Goal: Transaction & Acquisition: Purchase product/service

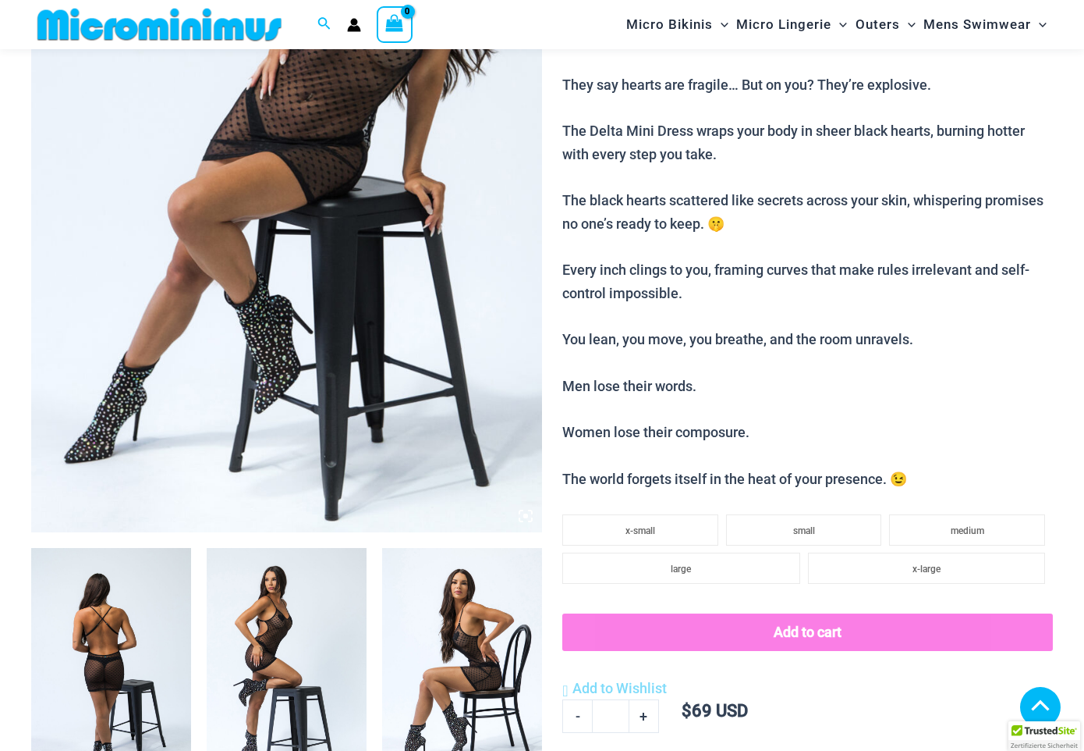
scroll to position [379, 0]
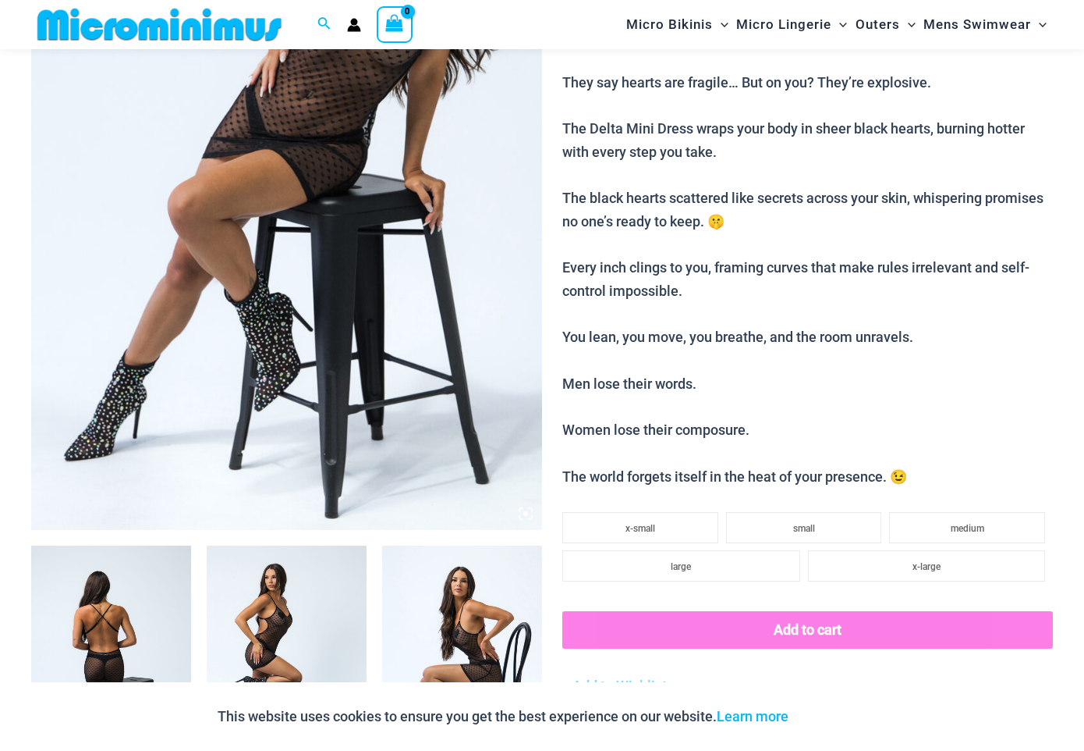
click at [530, 343] on img at bounding box center [286, 146] width 511 height 767
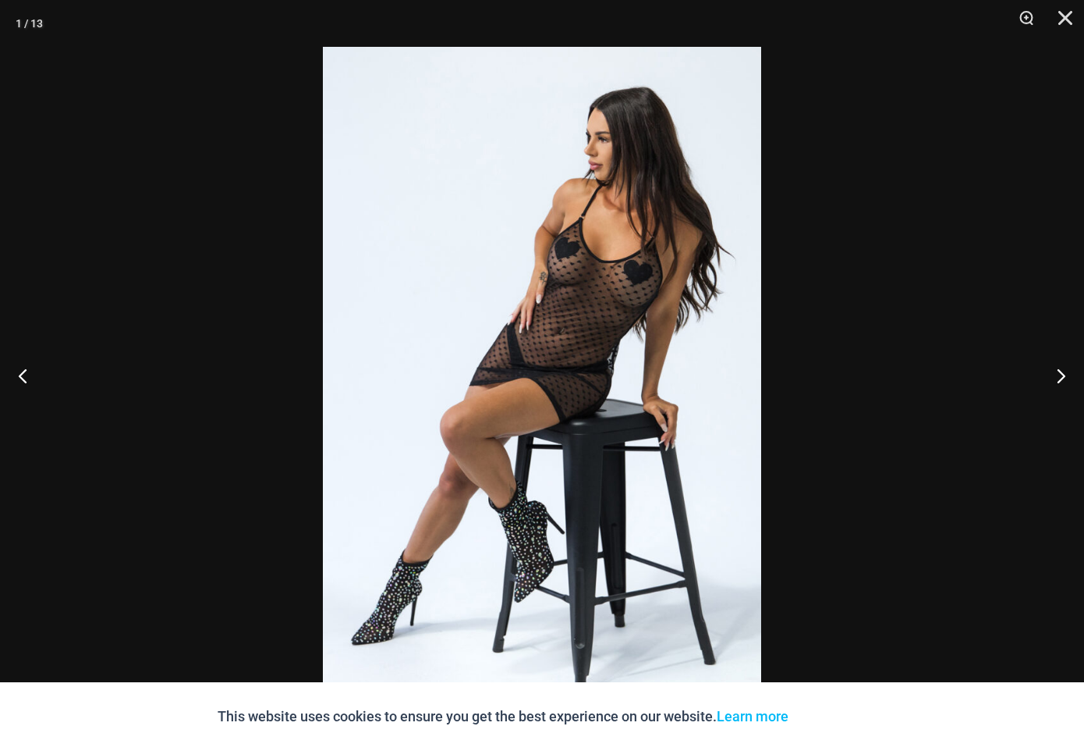
click at [534, 338] on img at bounding box center [542, 375] width 438 height 657
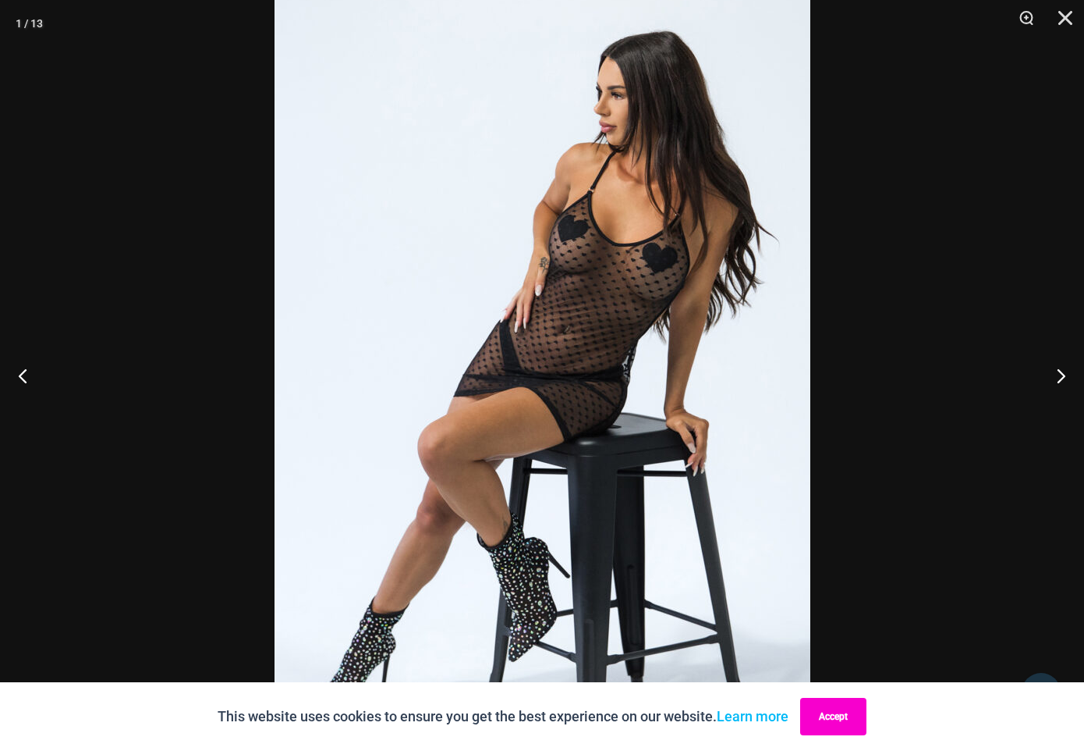
click at [835, 722] on button "Accept" at bounding box center [833, 716] width 66 height 37
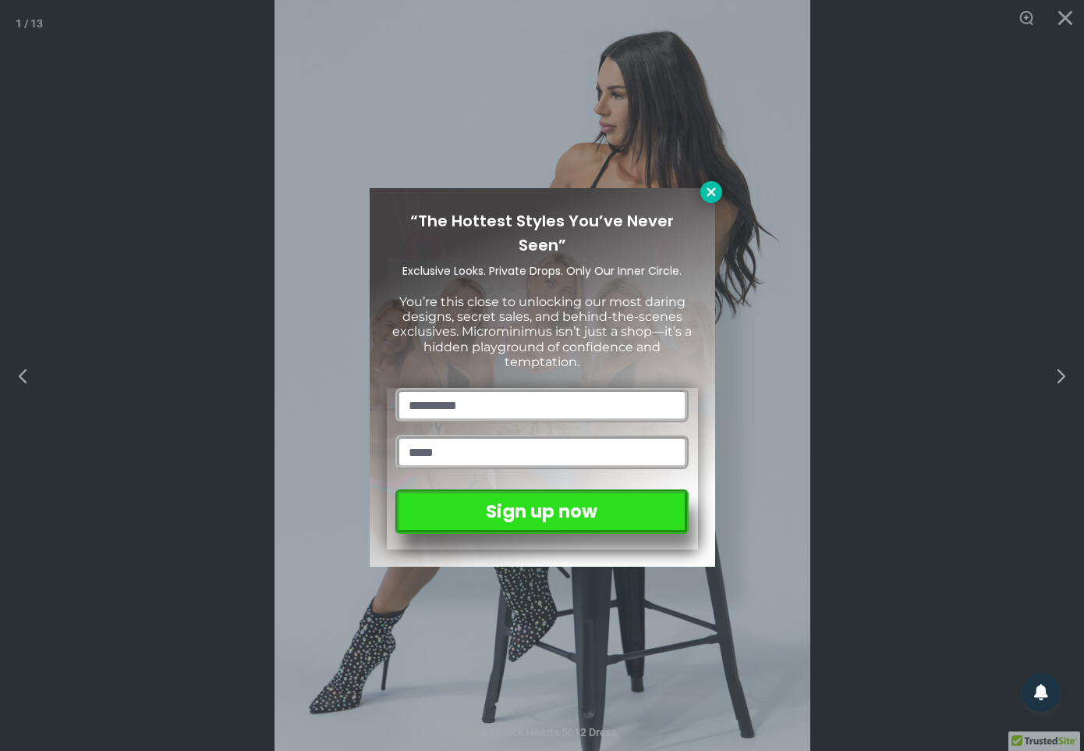
drag, startPoint x: 707, startPoint y: 188, endPoint x: 720, endPoint y: 193, distance: 14.1
click at [708, 189] on icon at bounding box center [712, 192] width 14 height 14
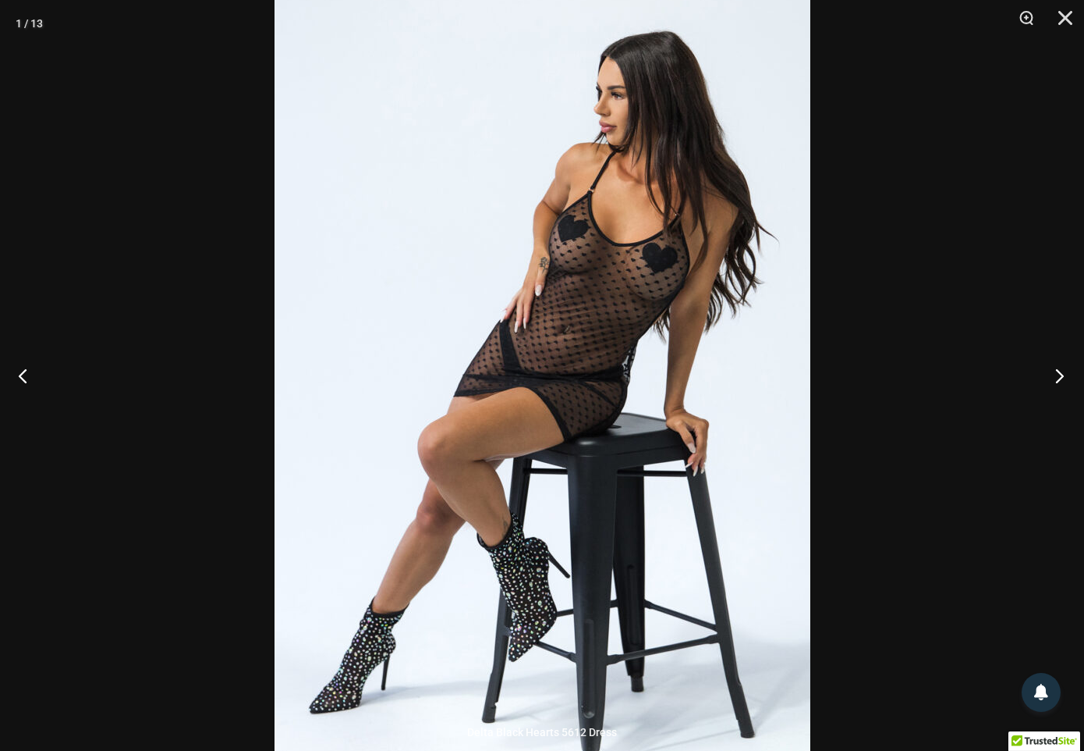
click at [1059, 372] on button "Next" at bounding box center [1055, 375] width 59 height 78
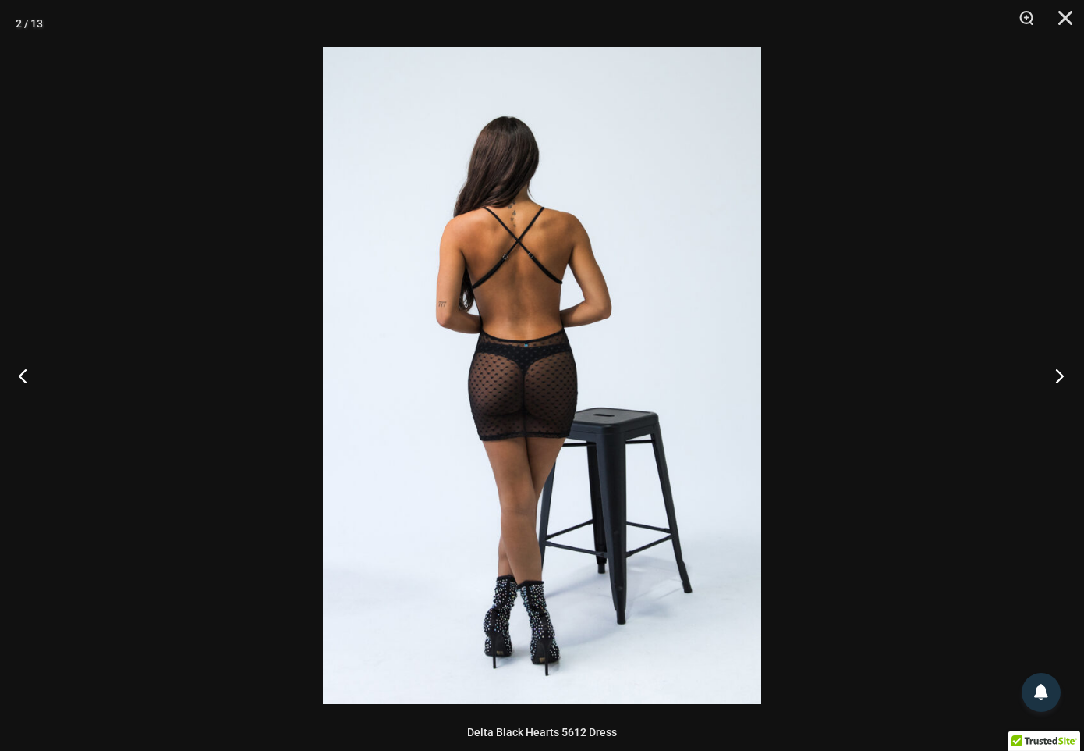
click at [1058, 371] on button "Next" at bounding box center [1055, 375] width 59 height 78
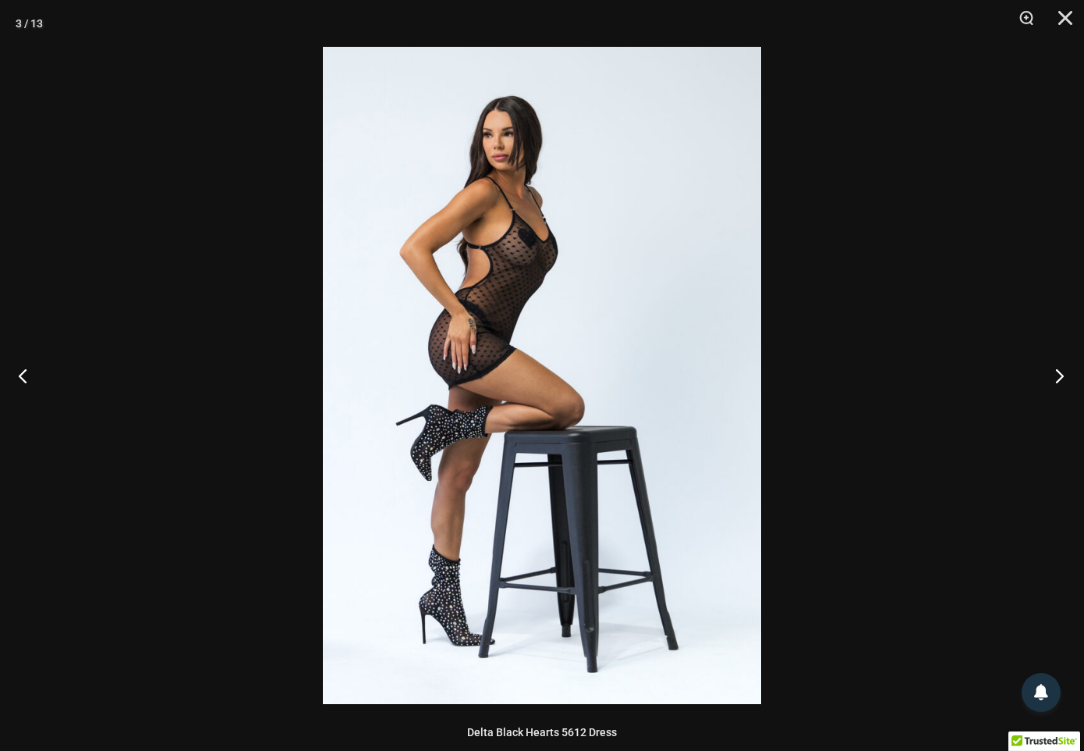
click at [1058, 371] on button "Next" at bounding box center [1055, 375] width 59 height 78
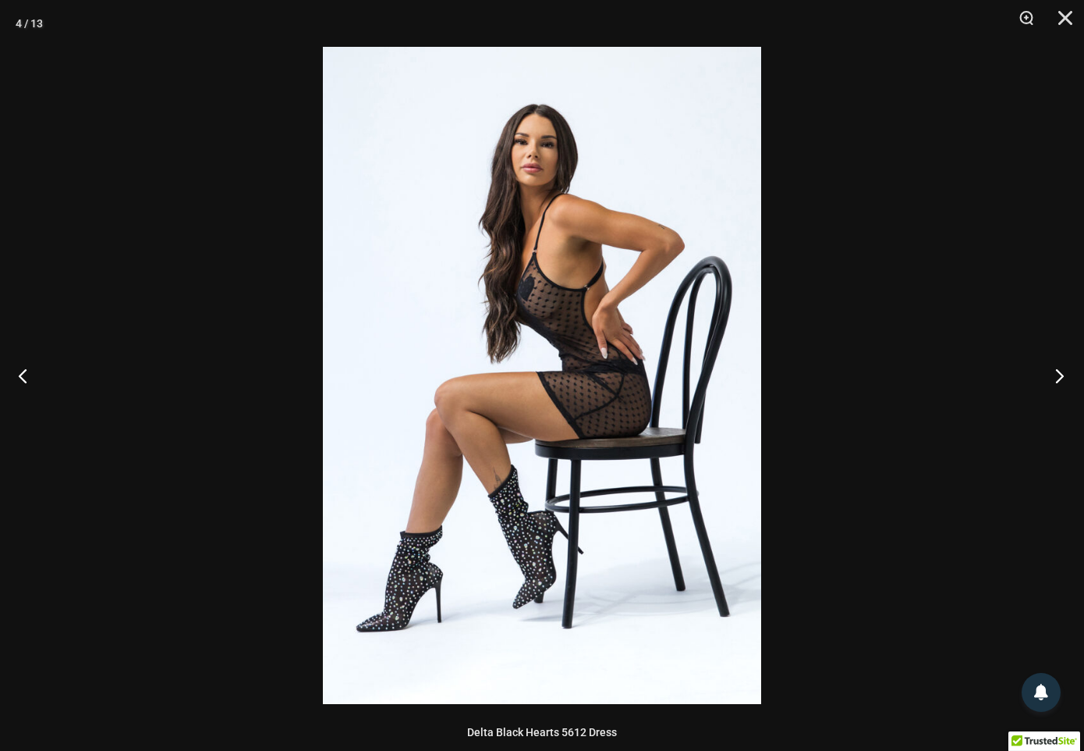
click at [1059, 371] on button "Next" at bounding box center [1055, 375] width 59 height 78
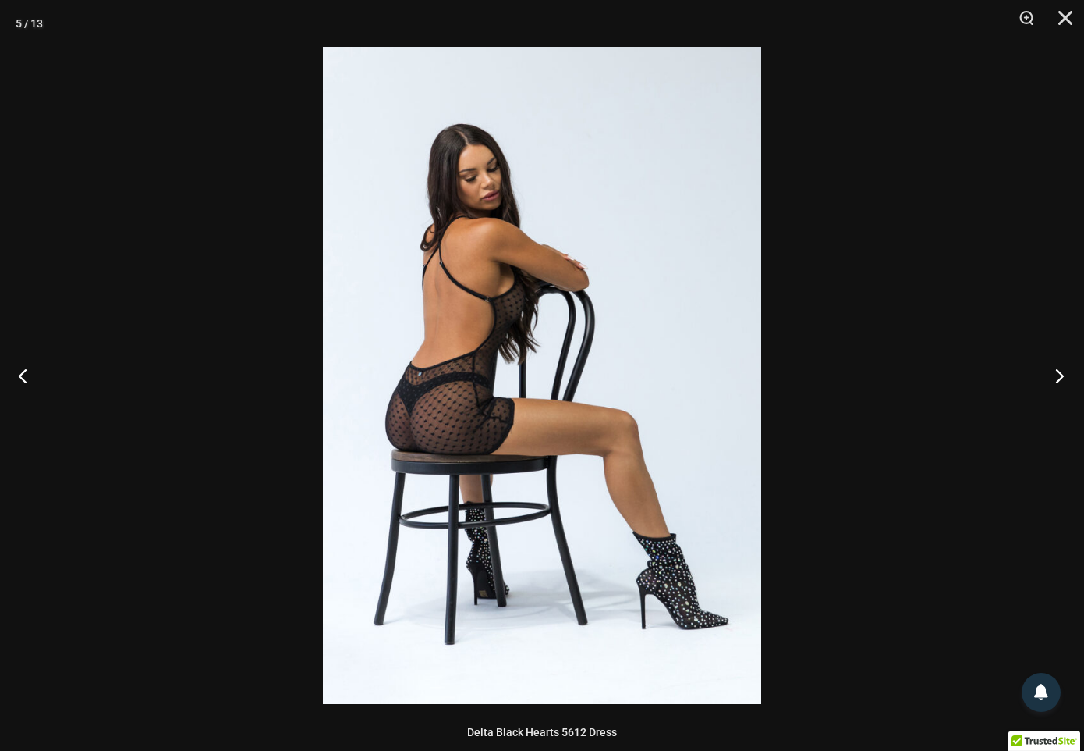
click at [1058, 371] on button "Next" at bounding box center [1055, 375] width 59 height 78
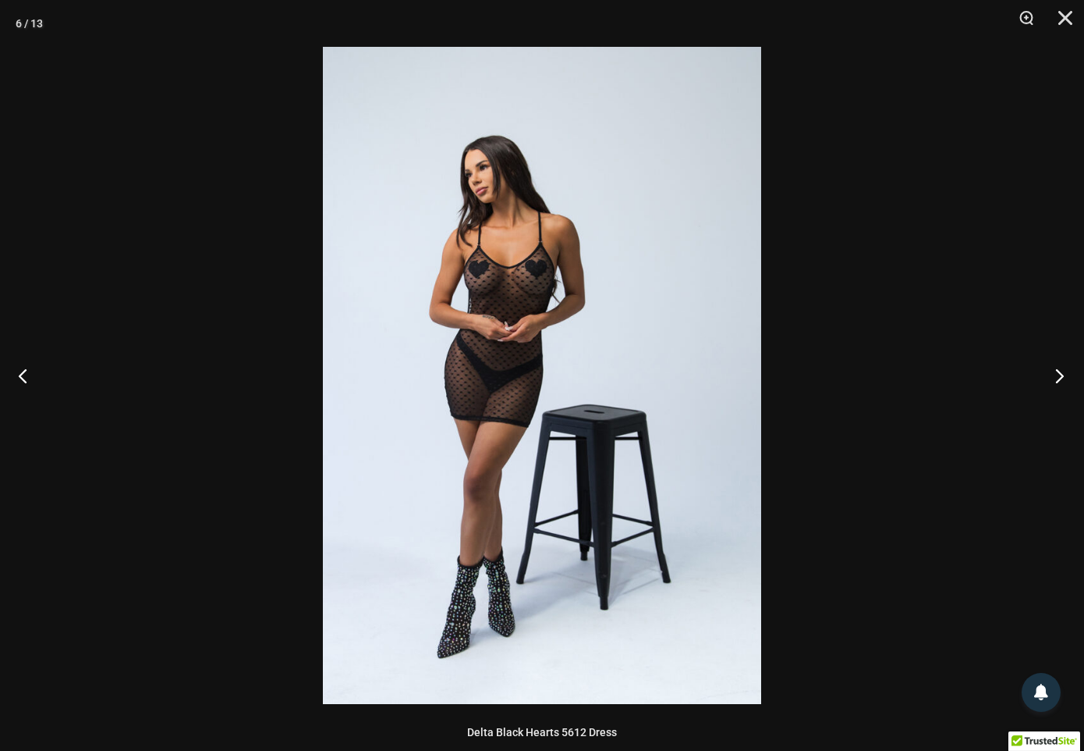
click at [1058, 371] on button "Next" at bounding box center [1055, 375] width 59 height 78
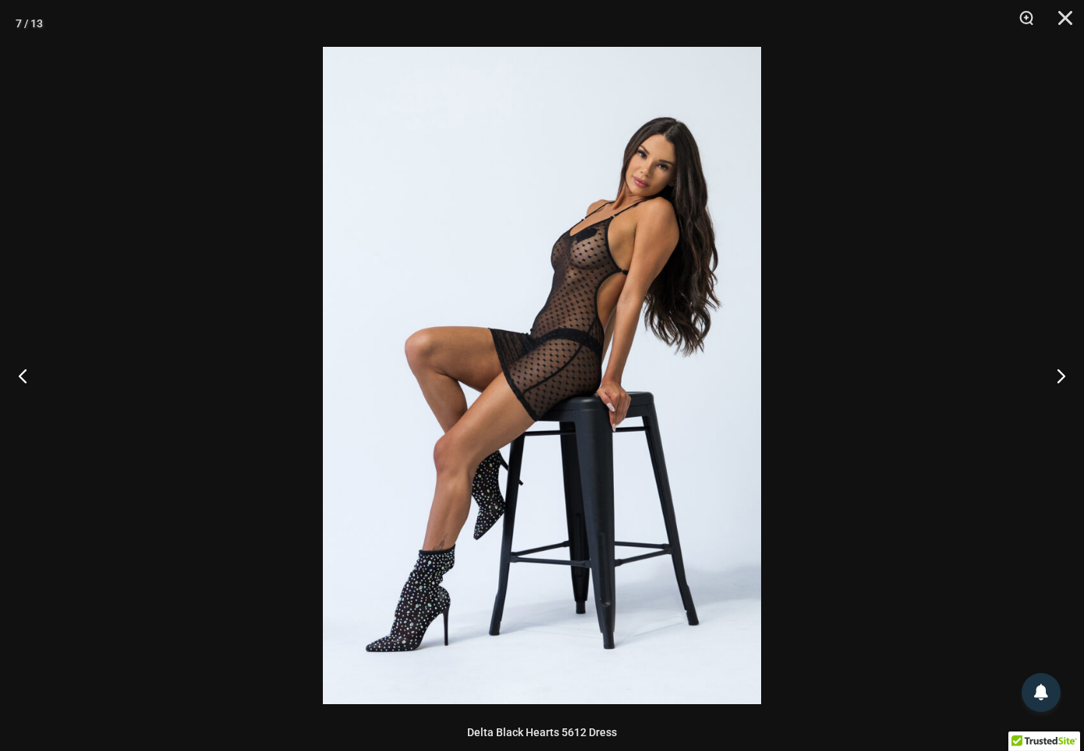
click at [718, 278] on img at bounding box center [542, 375] width 438 height 657
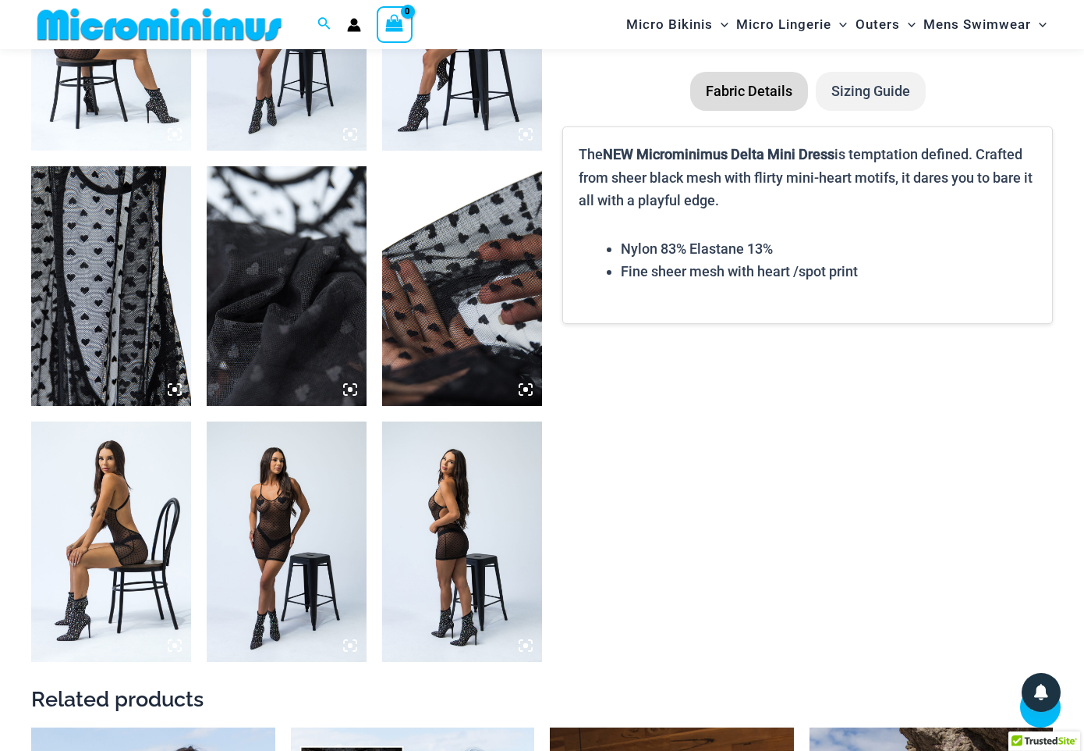
scroll to position [1321, 0]
